Goal: Find contact information: Find contact information

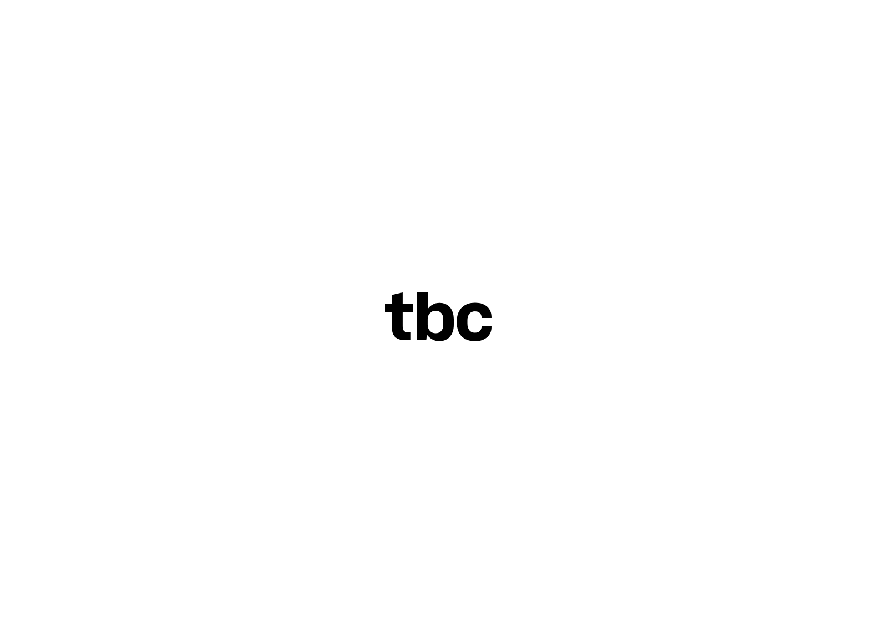
scroll to position [0, 127]
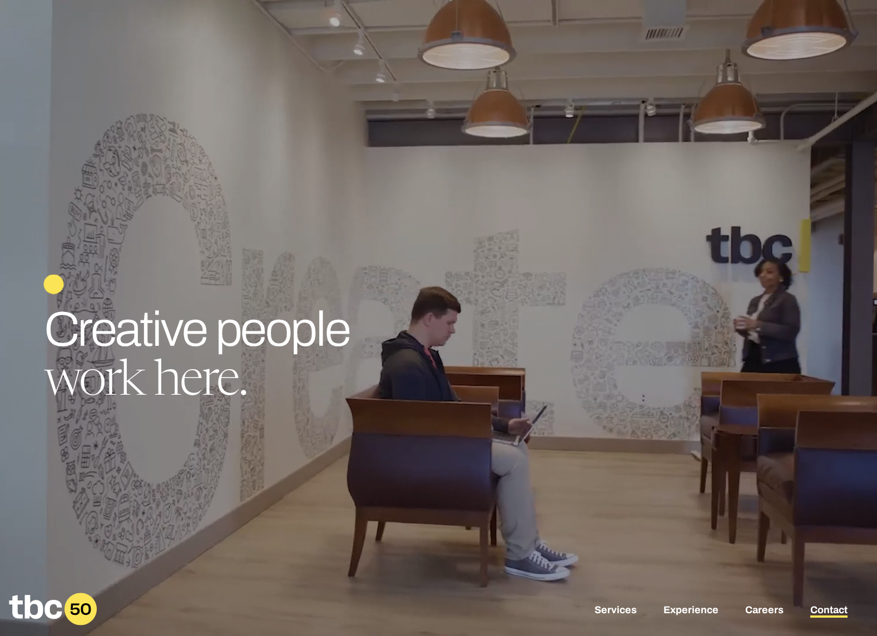
click at [825, 610] on link "Contact" at bounding box center [828, 610] width 37 height 13
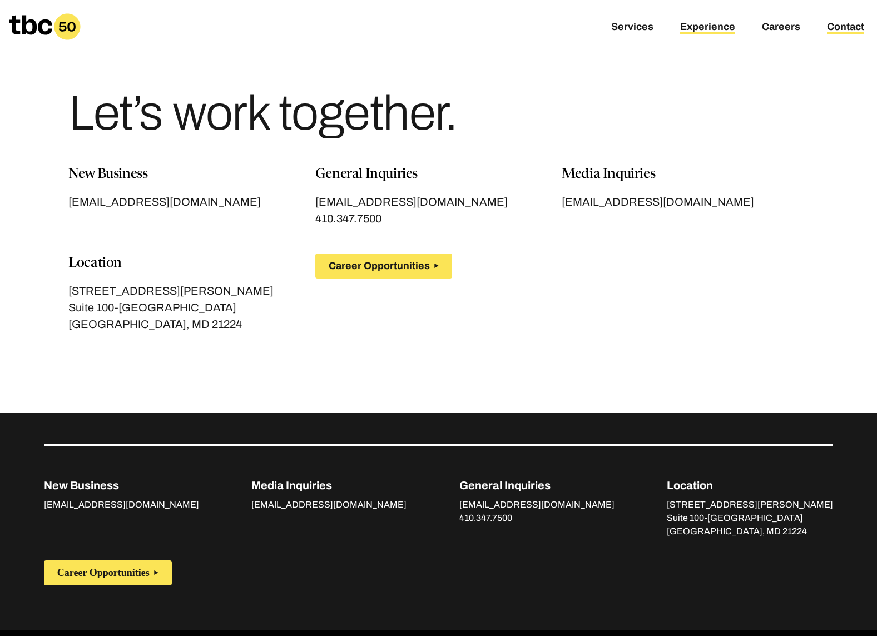
click at [705, 27] on link "Experience" at bounding box center [707, 27] width 55 height 13
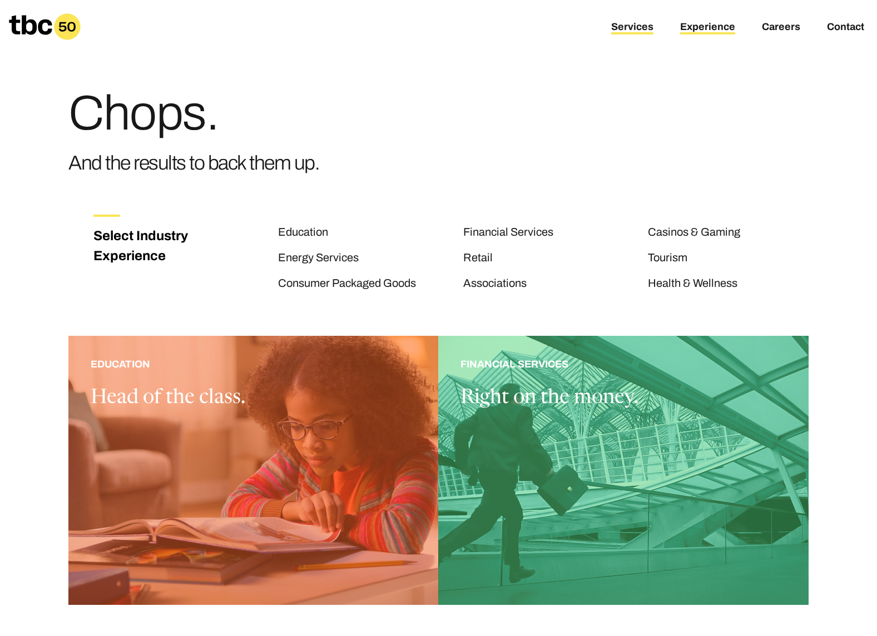
click at [631, 26] on link "Services" at bounding box center [632, 27] width 42 height 13
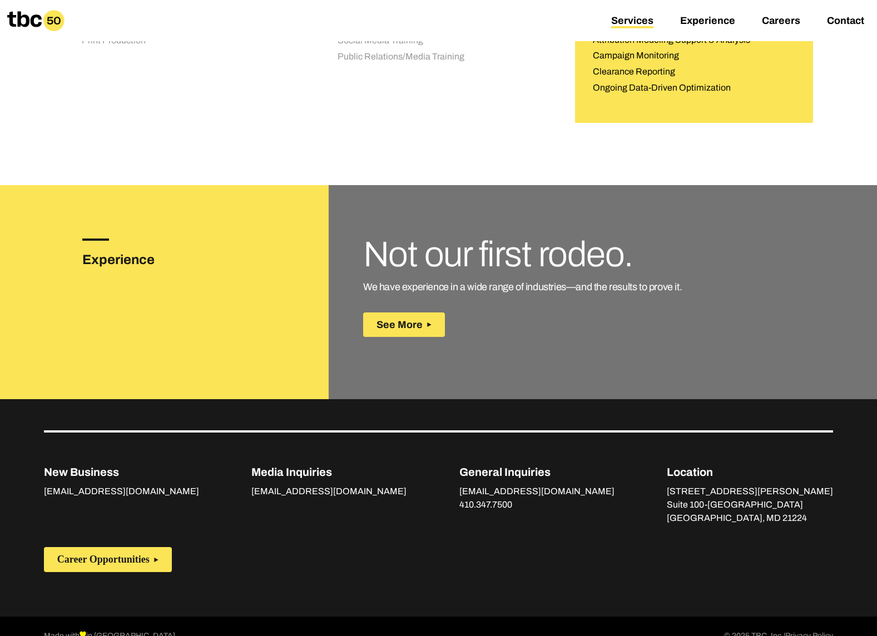
scroll to position [1467, 0]
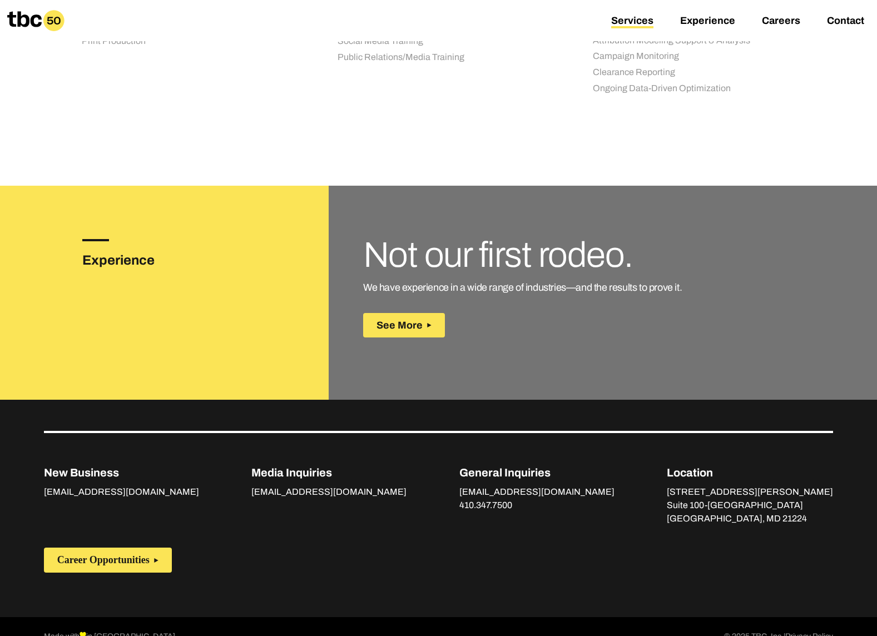
click at [34, 17] on icon at bounding box center [24, 19] width 34 height 16
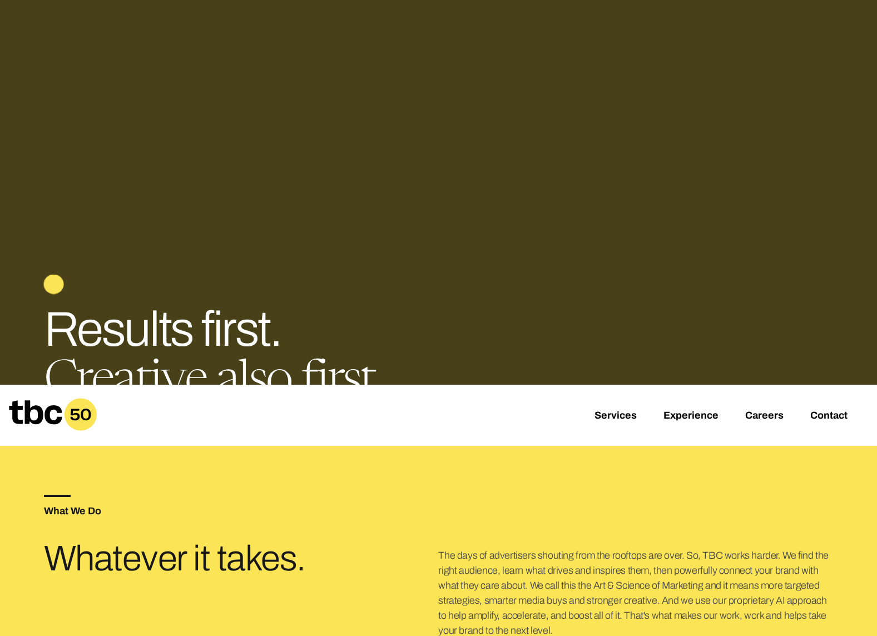
scroll to position [217, 0]
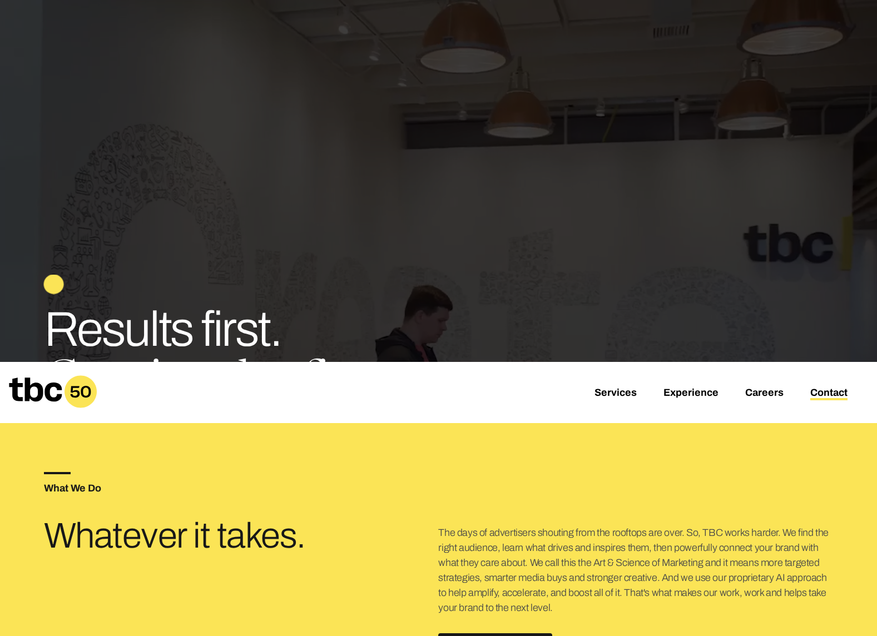
click at [833, 396] on link "Contact" at bounding box center [828, 393] width 37 height 13
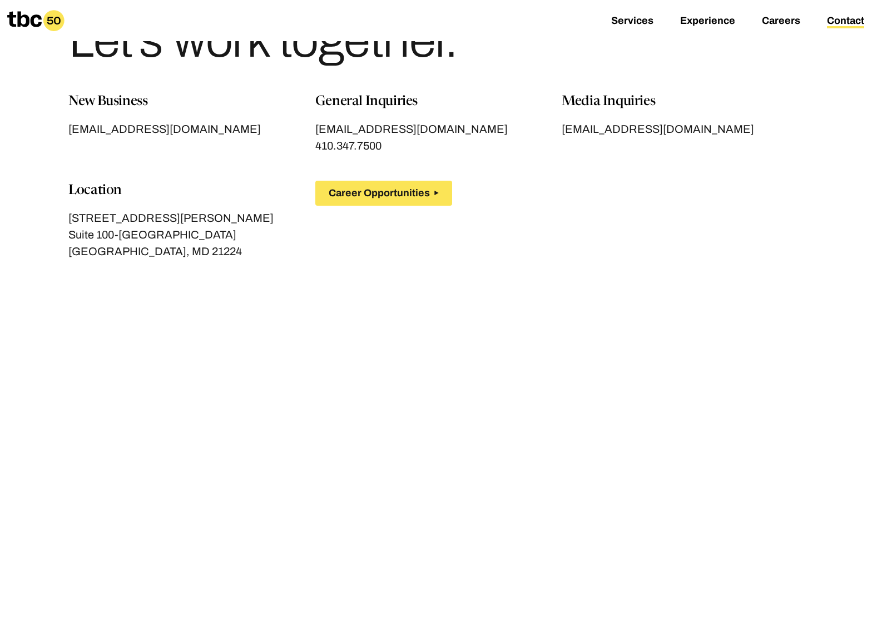
scroll to position [86, 0]
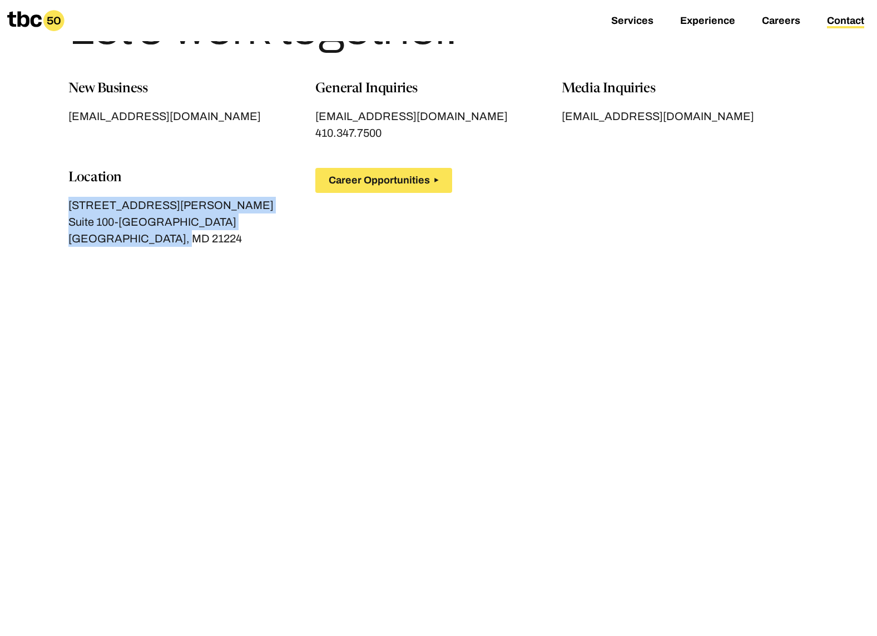
drag, startPoint x: 69, startPoint y: 206, endPoint x: 218, endPoint y: 258, distance: 158.1
click at [218, 258] on div "New Business [EMAIL_ADDRESS][DOMAIN_NAME] General Inquiries [EMAIL_ADDRESS][DOM…" at bounding box center [438, 176] width 740 height 195
copy div "[STREET_ADDRESS][PERSON_NAME]"
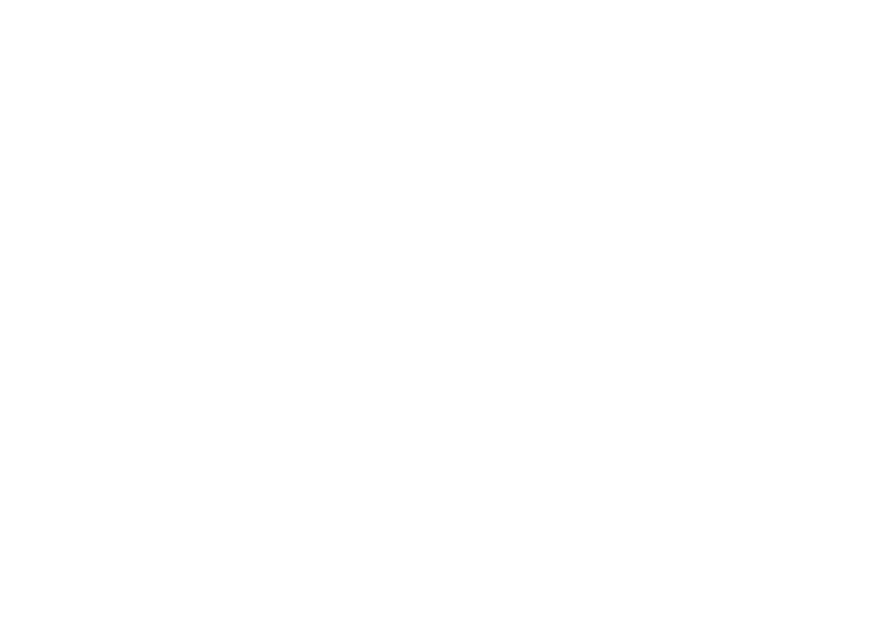
scroll to position [0, 127]
